Goal: Information Seeking & Learning: Learn about a topic

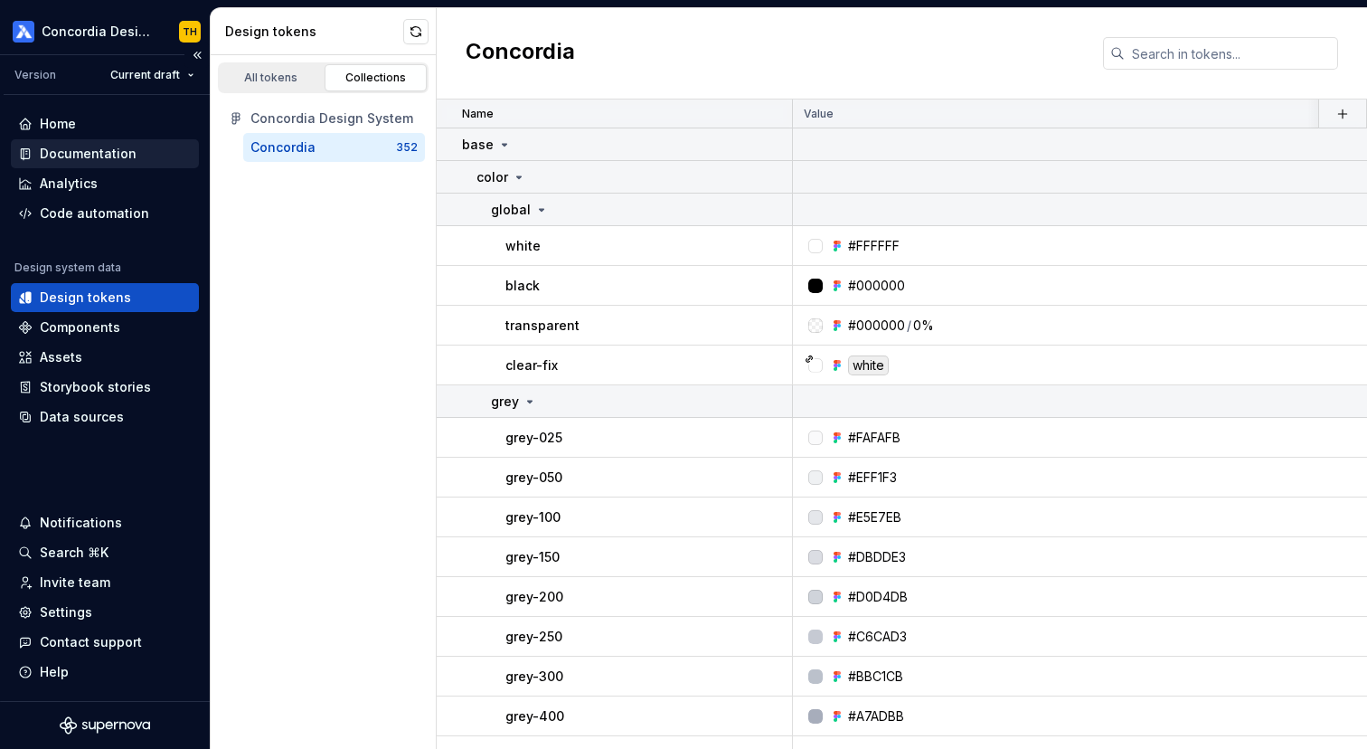
click at [167, 156] on div "Documentation" at bounding box center [105, 154] width 174 height 18
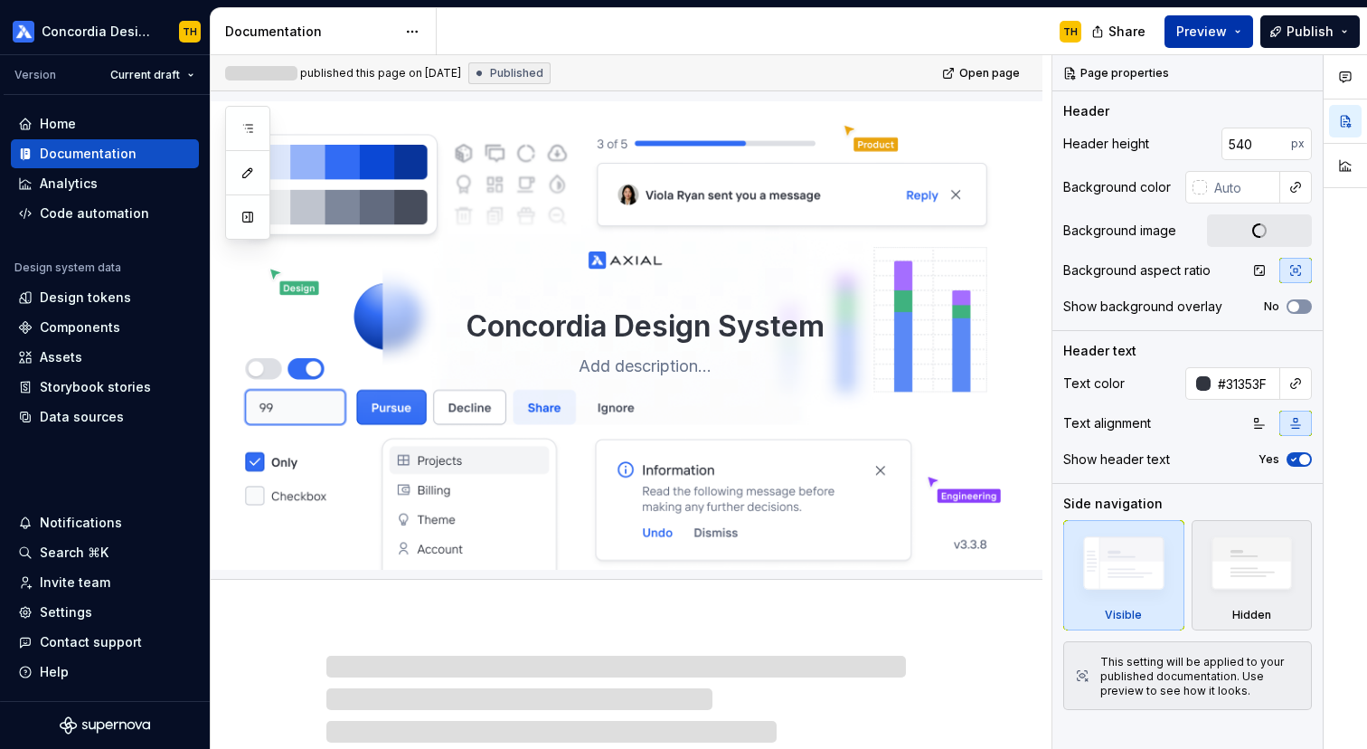
click at [1232, 32] on button "Preview" at bounding box center [1209, 31] width 89 height 33
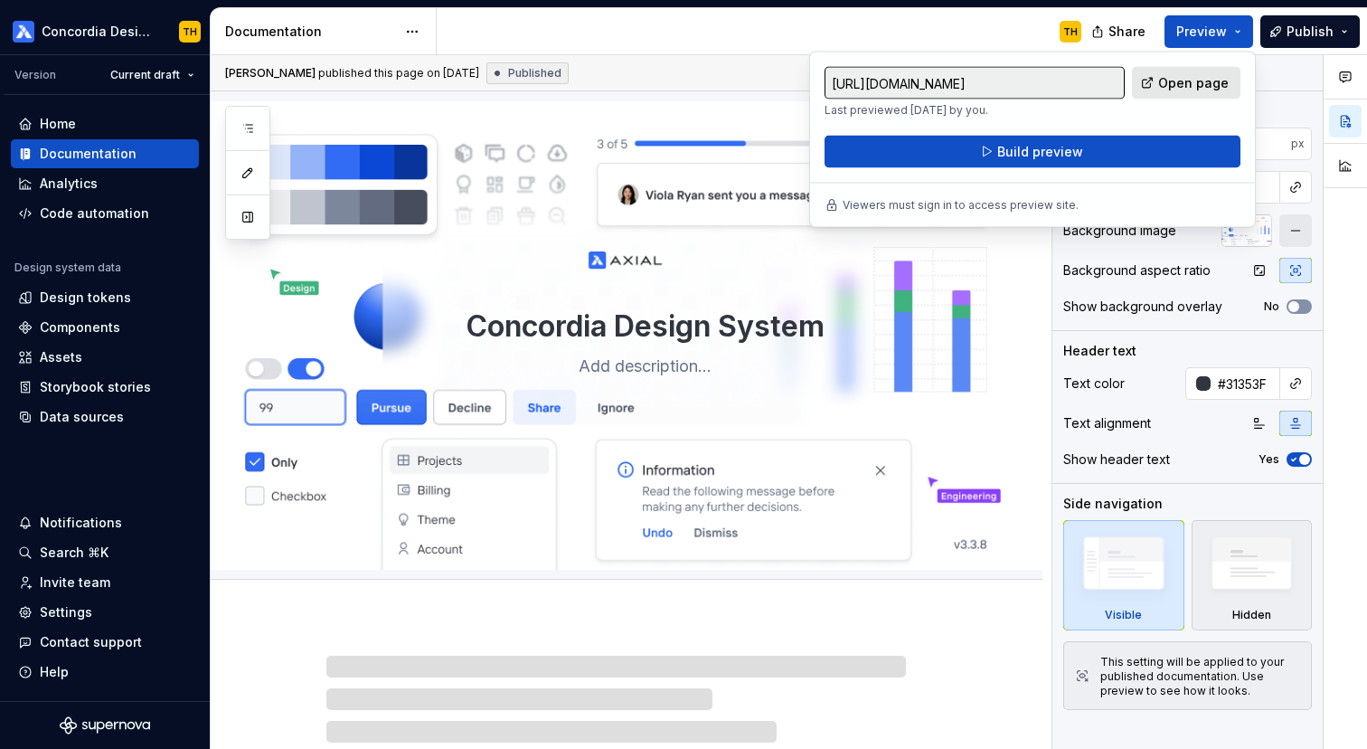
click at [1184, 85] on span "Open page" at bounding box center [1193, 83] width 71 height 18
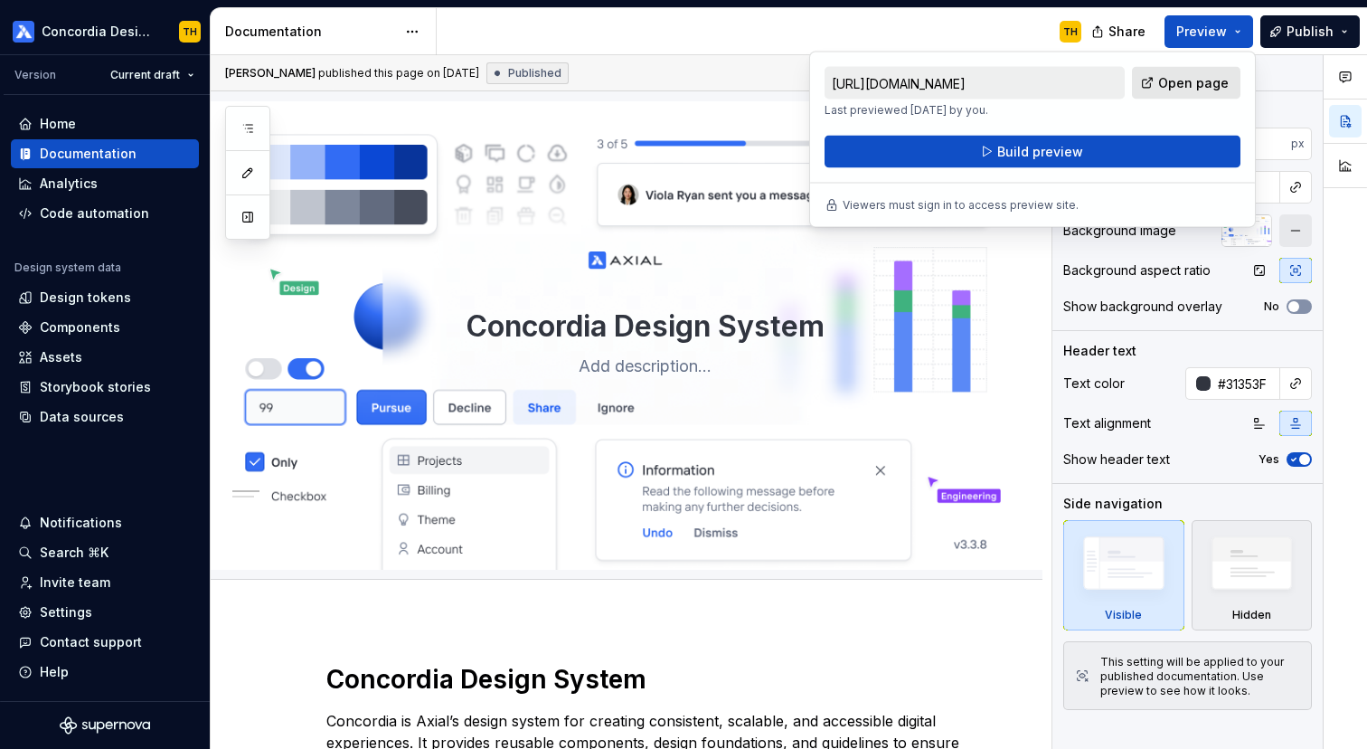
type textarea "*"
